Goal: Find specific page/section: Find specific page/section

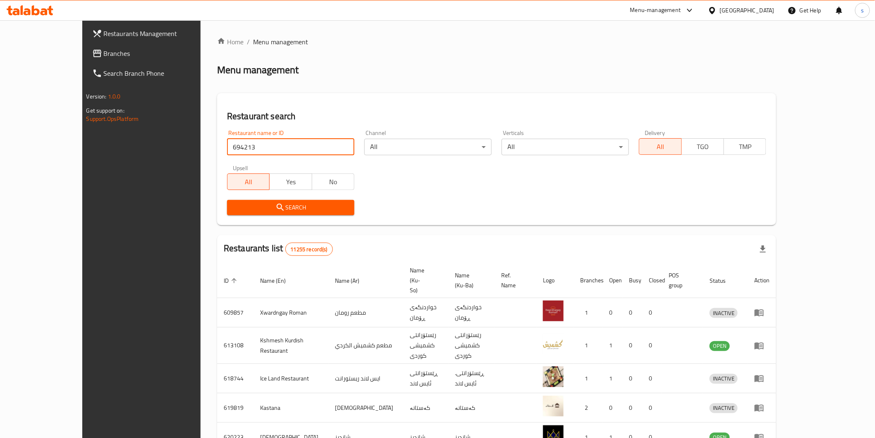
type input "694213"
click button "Search" at bounding box center [290, 207] width 127 height 15
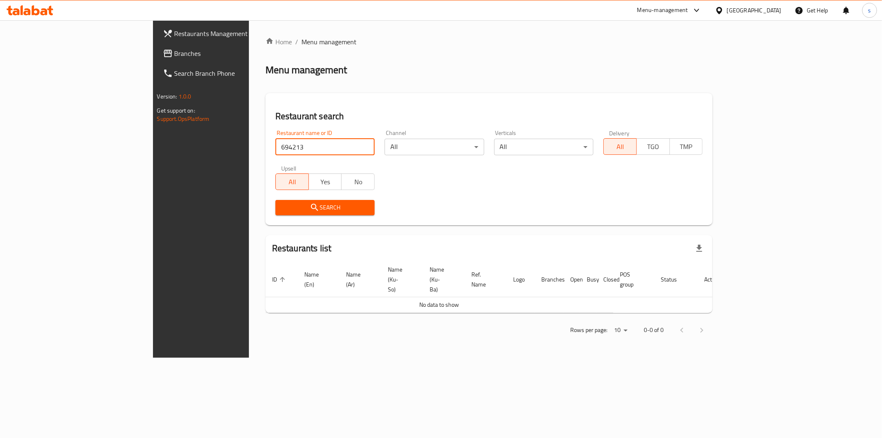
drag, startPoint x: 295, startPoint y: 149, endPoint x: 110, endPoint y: 146, distance: 184.1
click at [153, 146] on div "Restaurants Management Branches Search Branch Phone Version: 1.0.0 Get support …" at bounding box center [441, 188] width 577 height 337
click at [22, 14] on icon at bounding box center [22, 10] width 2 height 10
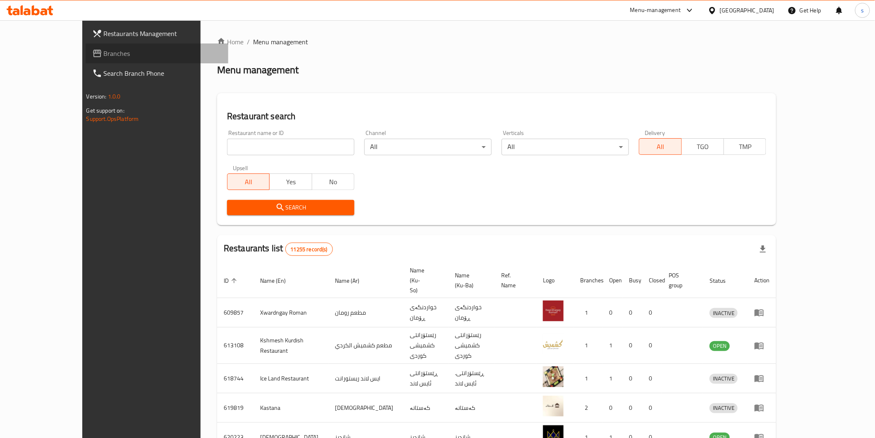
click at [86, 46] on link "Branches" at bounding box center [157, 53] width 143 height 20
drag, startPoint x: 0, startPoint y: 0, endPoint x: 266, endPoint y: 152, distance: 306.6
click at [266, 152] on input "search" at bounding box center [290, 147] width 127 height 17
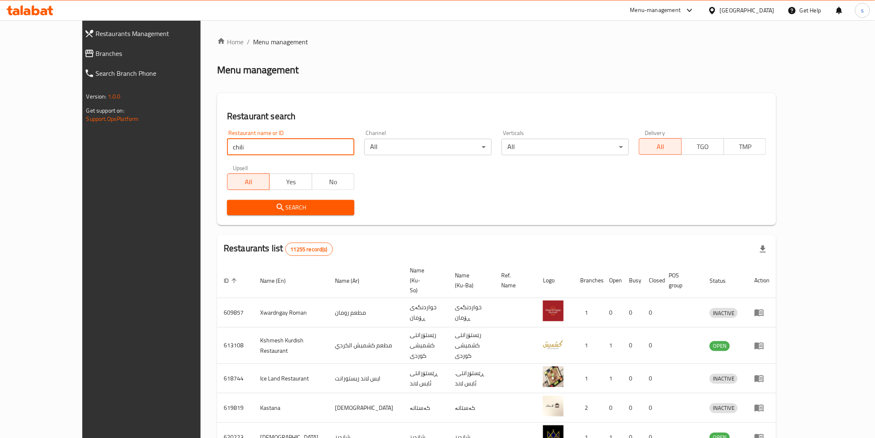
type input "chili"
click button "Search" at bounding box center [290, 207] width 127 height 15
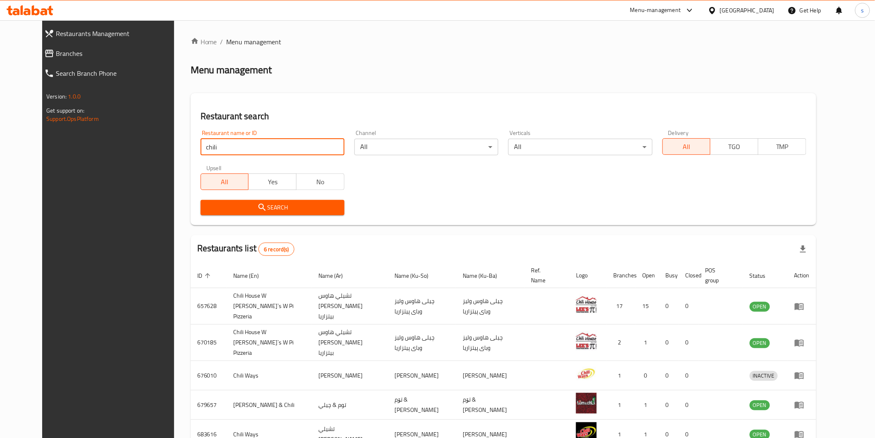
click at [60, 51] on span "Branches" at bounding box center [119, 53] width 126 height 10
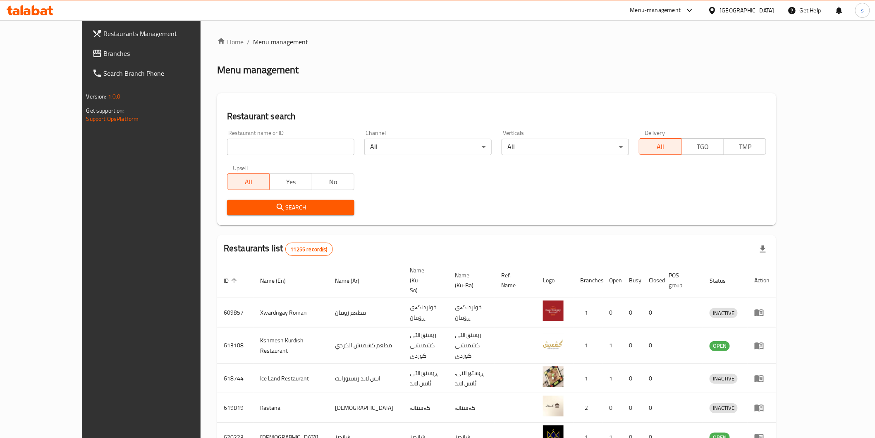
click at [104, 52] on span "Branches" at bounding box center [163, 53] width 118 height 10
